Goal: Navigation & Orientation: Find specific page/section

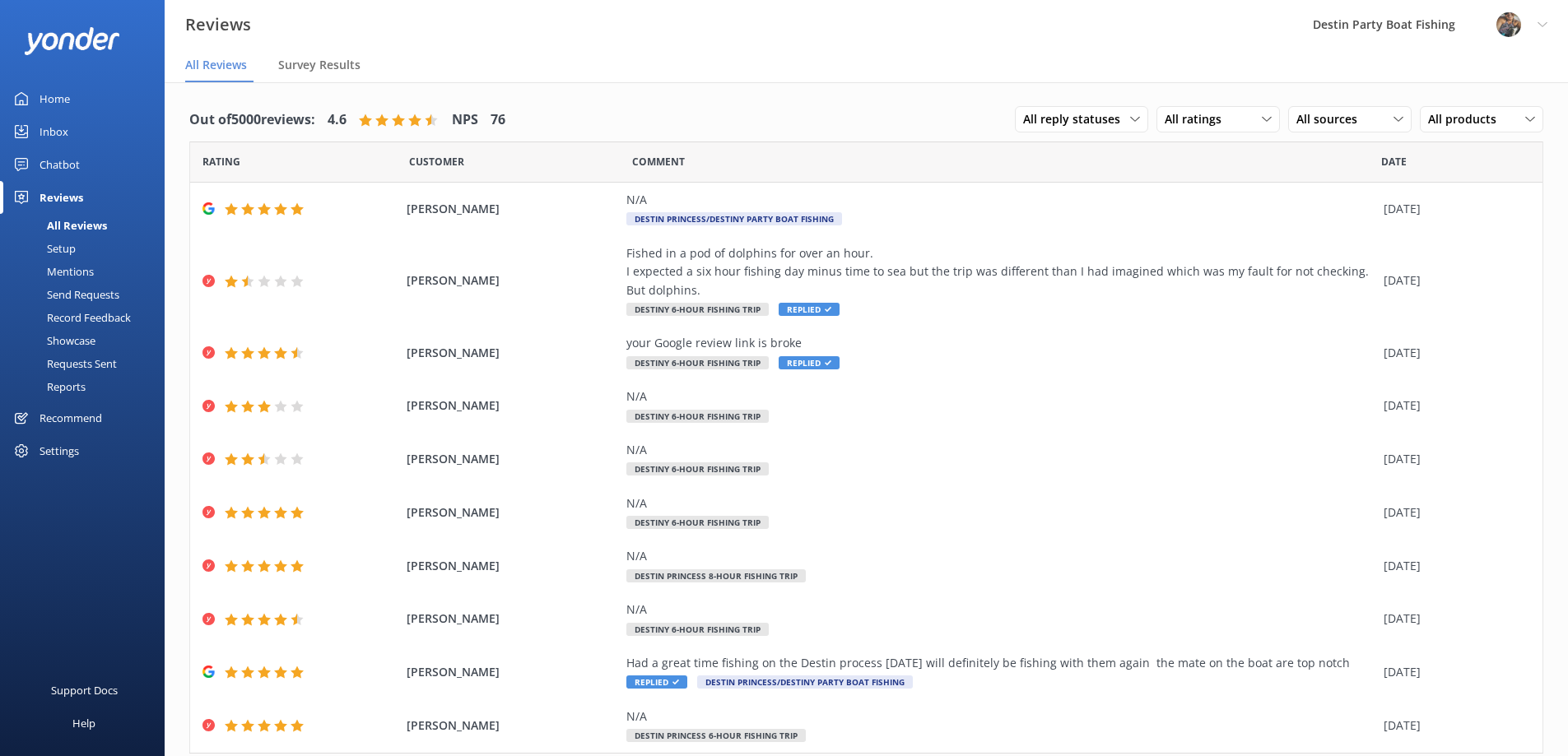
click at [43, 99] on div "Home" at bounding box center [54, 99] width 30 height 33
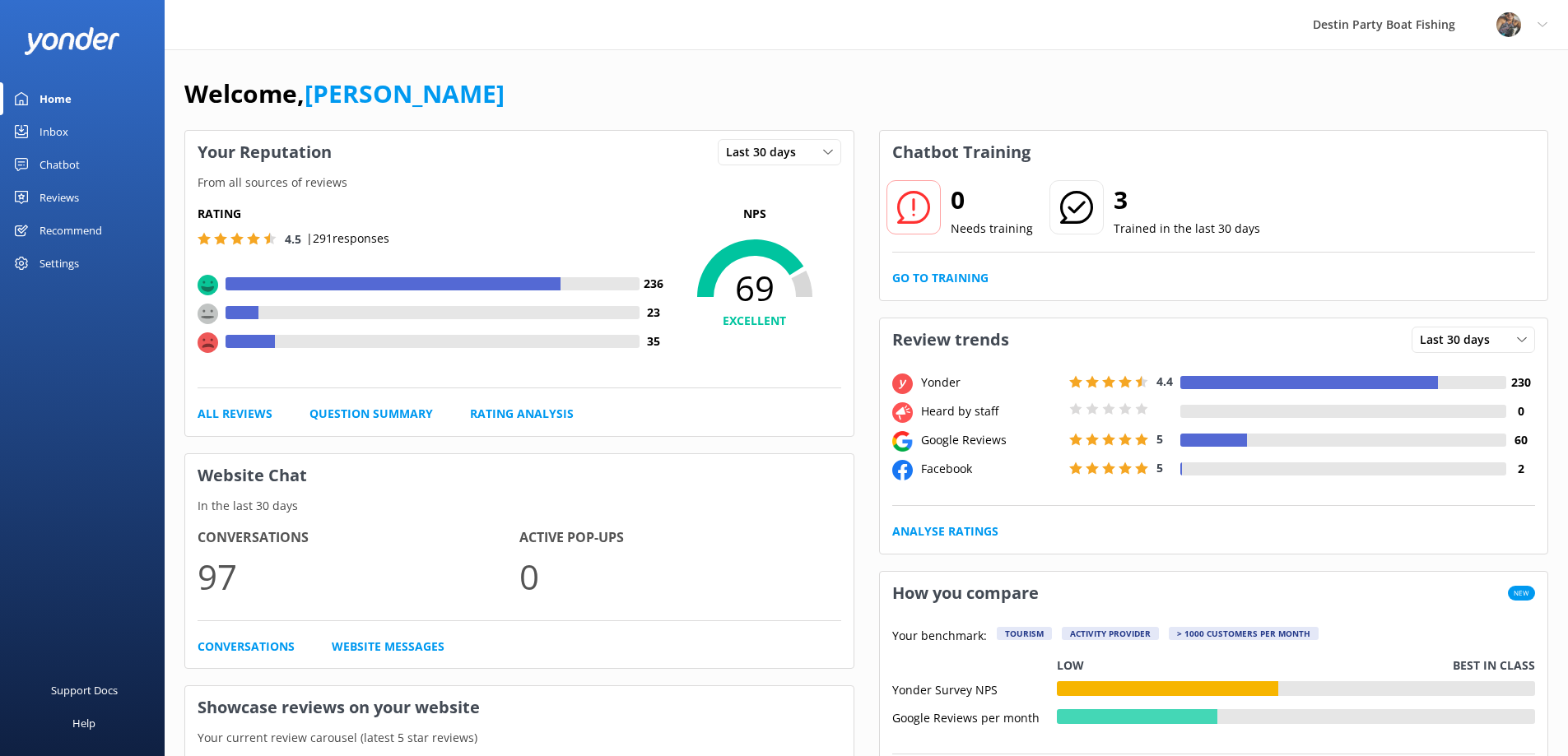
click at [52, 133] on div "Inbox" at bounding box center [53, 131] width 28 height 33
